Goal: Understand site structure

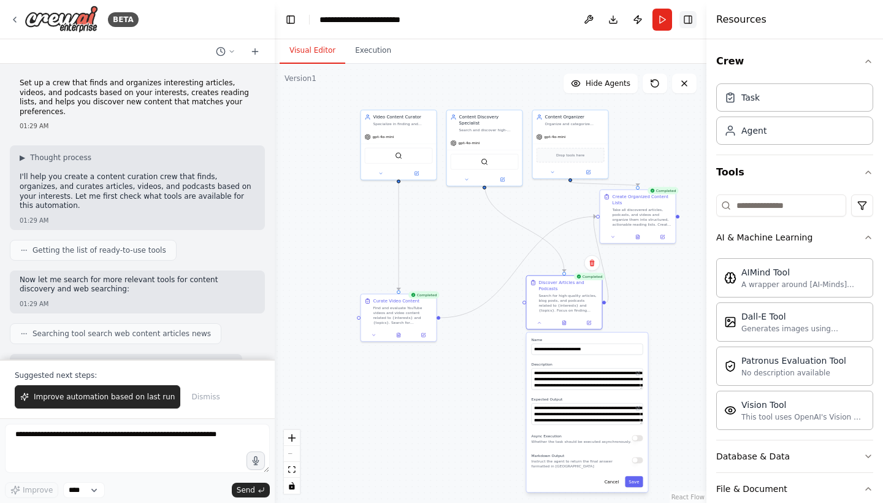
click at [692, 20] on button "Toggle Right Sidebar" at bounding box center [687, 19] width 17 height 17
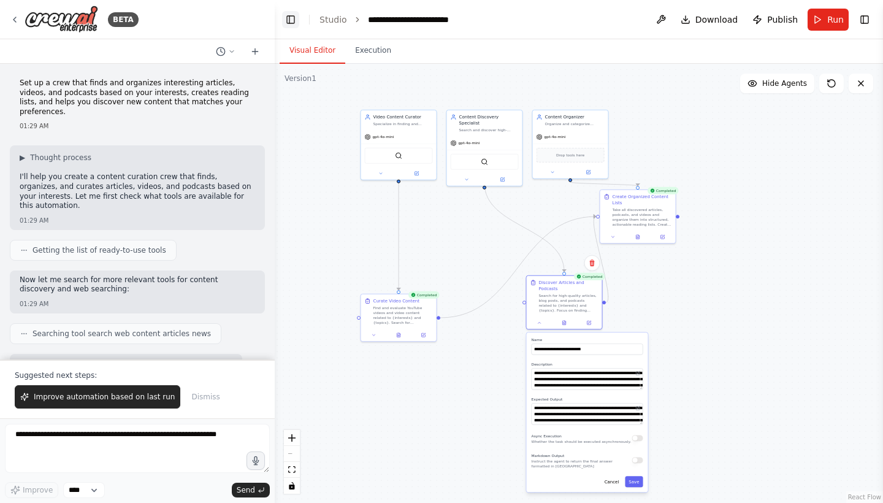
click at [292, 23] on button "Toggle Left Sidebar" at bounding box center [290, 19] width 17 height 17
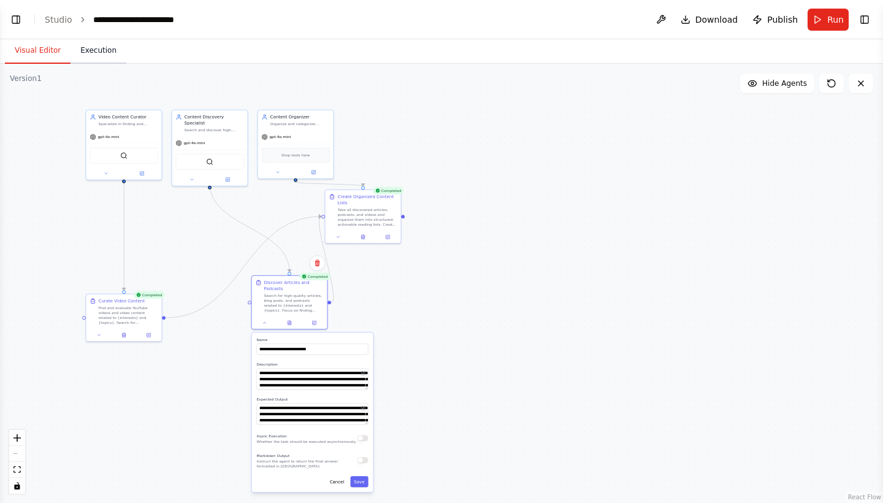
click at [91, 47] on button "Execution" at bounding box center [99, 51] width 56 height 26
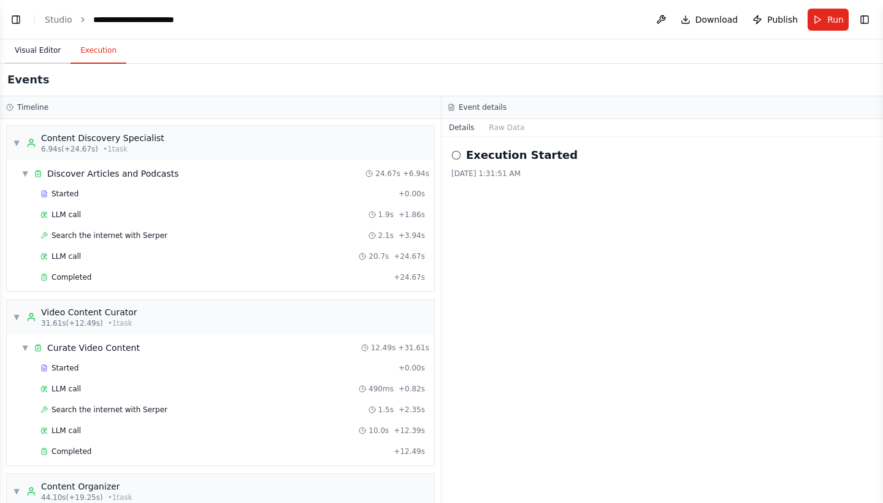
click at [37, 47] on button "Visual Editor" at bounding box center [38, 51] width 66 height 26
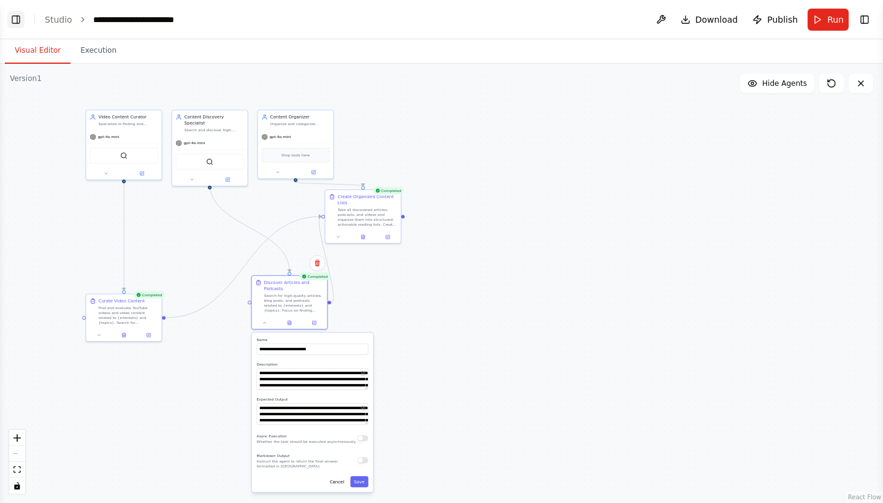
click at [18, 18] on button "Toggle Left Sidebar" at bounding box center [15, 19] width 17 height 17
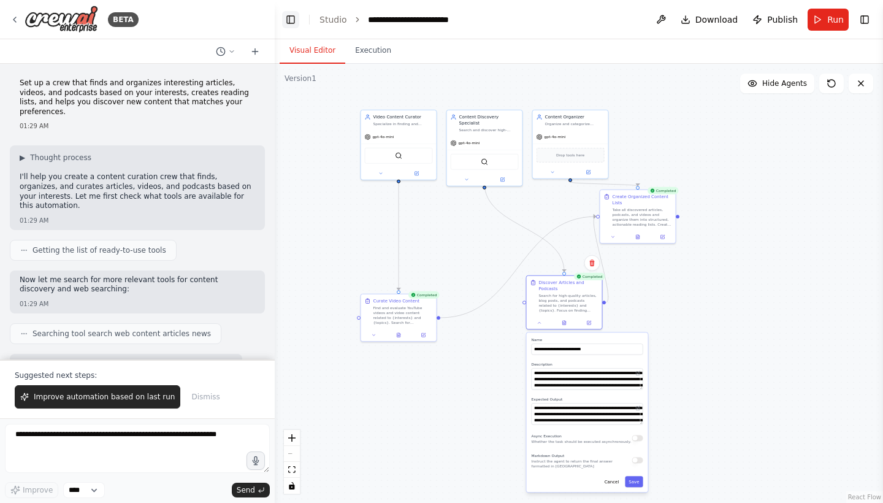
click at [297, 17] on button "Toggle Left Sidebar" at bounding box center [290, 19] width 17 height 17
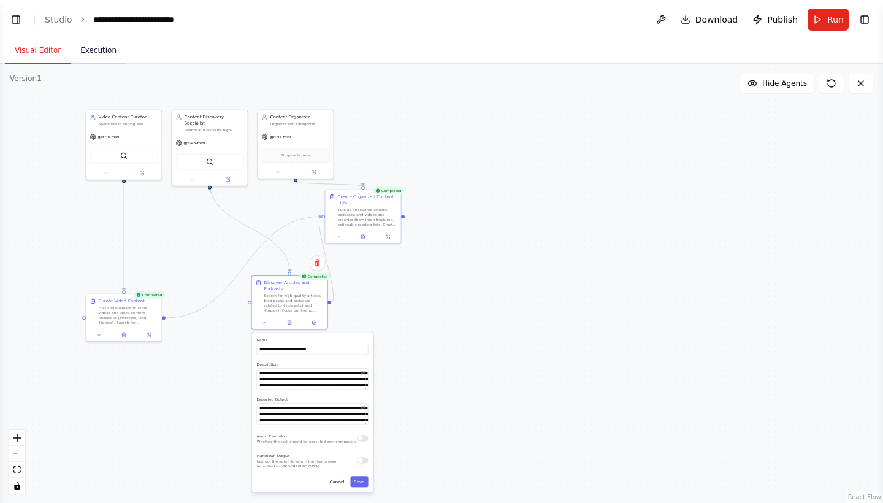
click at [104, 56] on button "Execution" at bounding box center [99, 51] width 56 height 26
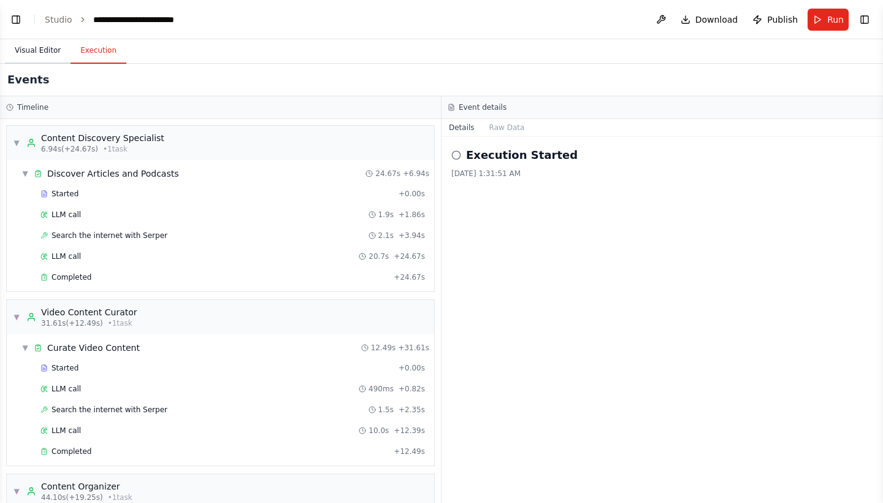
click at [41, 48] on button "Visual Editor" at bounding box center [38, 51] width 66 height 26
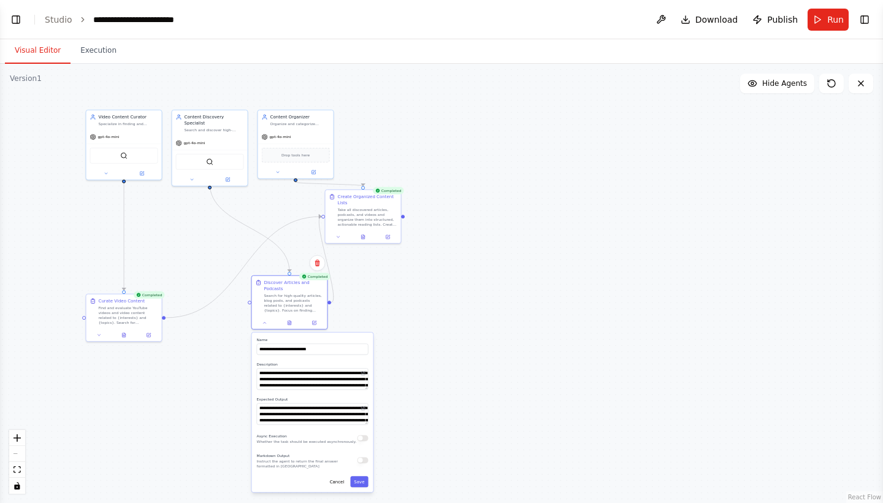
click at [861, 498] on link "React Flow" at bounding box center [864, 497] width 33 height 7
click at [565, 213] on div ".deletable-edge-delete-btn { width: 20px; height: 20px; border: 0px solid #ffff…" at bounding box center [441, 283] width 883 height 439
click at [781, 86] on span "Hide Agents" at bounding box center [784, 83] width 45 height 10
click at [781, 86] on span "Show Agents" at bounding box center [783, 83] width 48 height 10
click at [781, 86] on span "Hide Agents" at bounding box center [784, 83] width 45 height 10
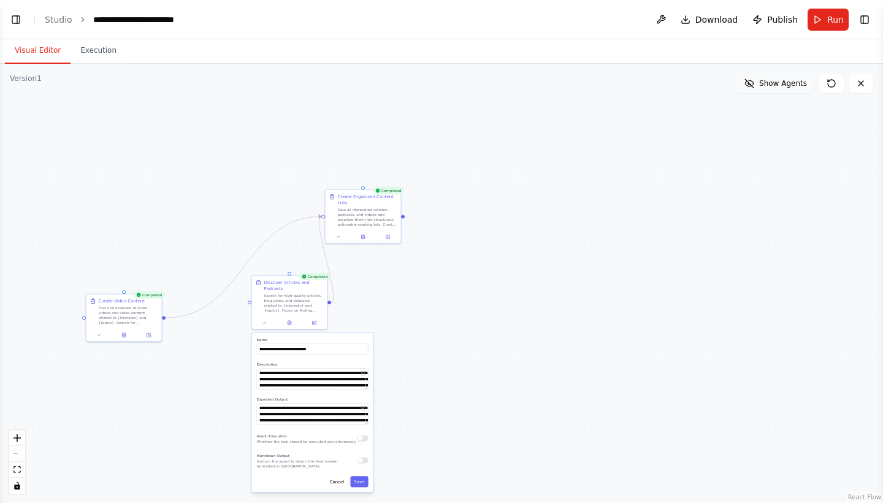
click at [781, 86] on span "Show Agents" at bounding box center [783, 83] width 48 height 10
